Goal: Task Accomplishment & Management: Use online tool/utility

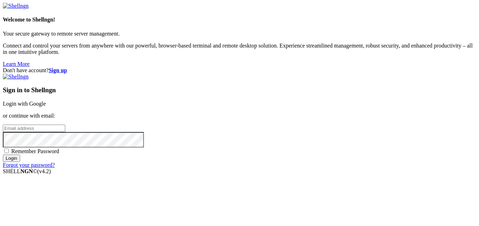
type input "[EMAIL_ADDRESS][DOMAIN_NAME]"
click at [20, 162] on input "Login" at bounding box center [11, 158] width 17 height 7
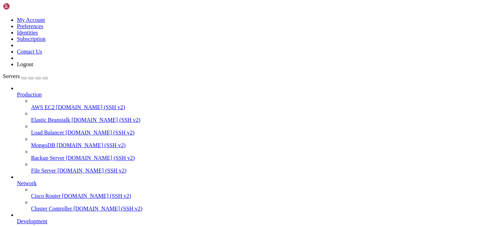
click at [56, 104] on span "[DOMAIN_NAME] (SSH v2)" at bounding box center [90, 107] width 69 height 6
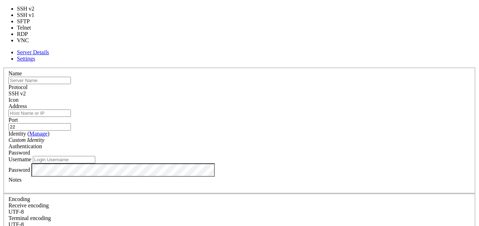
click at [286, 91] on div "SSH v2" at bounding box center [239, 94] width 462 height 6
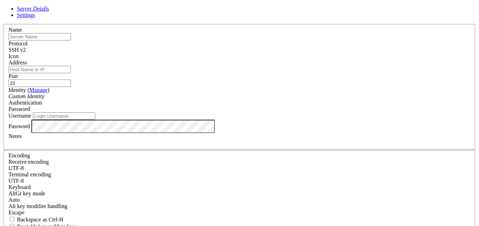
click at [3, 24] on link at bounding box center [3, 24] width 0 height 0
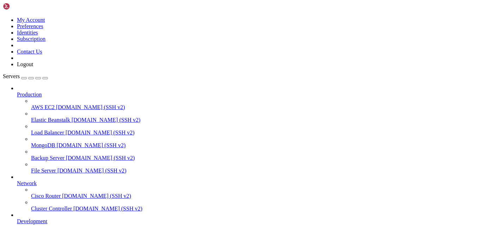
click at [59, 142] on span "[DOMAIN_NAME] (SSH v2)" at bounding box center [90, 145] width 69 height 6
click at [50, 168] on span "File Server" at bounding box center [43, 171] width 25 height 6
click at [66, 155] on span "[DOMAIN_NAME] (SSH v2)" at bounding box center [100, 158] width 69 height 6
click at [40, 142] on link "MongoDB [DOMAIN_NAME] (SSH v2)" at bounding box center [253, 145] width 445 height 6
click at [31, 104] on span "AWS EC2" at bounding box center [43, 107] width 24 height 6
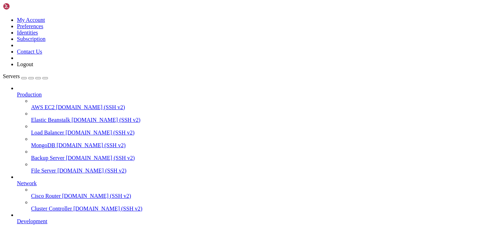
click at [28, 92] on link "Production" at bounding box center [246, 95] width 459 height 6
click at [41, 104] on span "AWS EC2" at bounding box center [43, 107] width 24 height 6
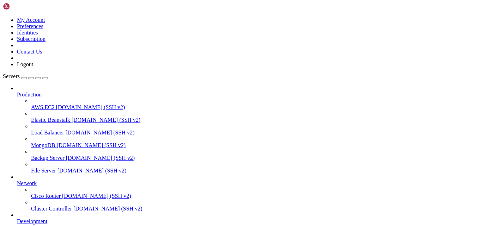
click at [50, 142] on link "MongoDB [DOMAIN_NAME] (SSH v2)" at bounding box center [253, 145] width 445 height 6
click at [42, 155] on link "Backup Server [DOMAIN_NAME] (SSH v2)" at bounding box center [253, 158] width 445 height 6
click at [45, 168] on span "File Server" at bounding box center [43, 171] width 25 height 6
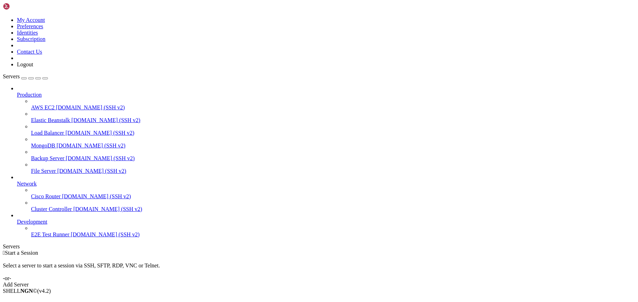
click at [360, 281] on div "Add Server" at bounding box center [319, 284] width 632 height 6
